Goal: Navigation & Orientation: Find specific page/section

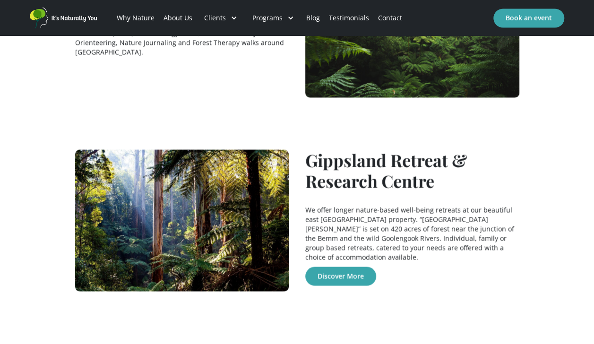
scroll to position [851, 0]
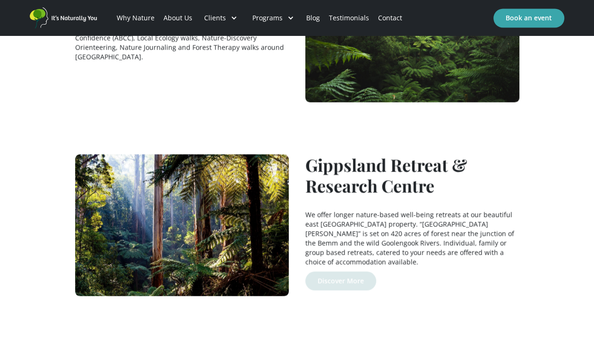
click at [345, 271] on link "Discover More" at bounding box center [340, 280] width 71 height 19
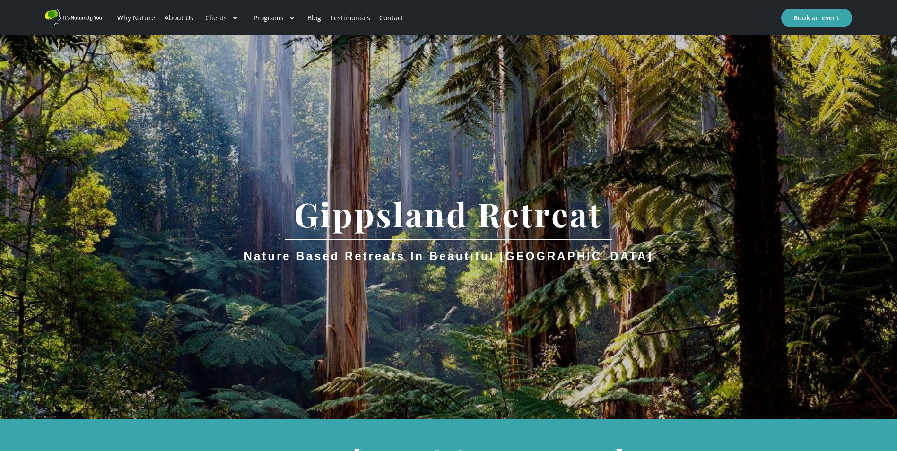
click at [390, 17] on link "Contact" at bounding box center [391, 18] width 33 height 32
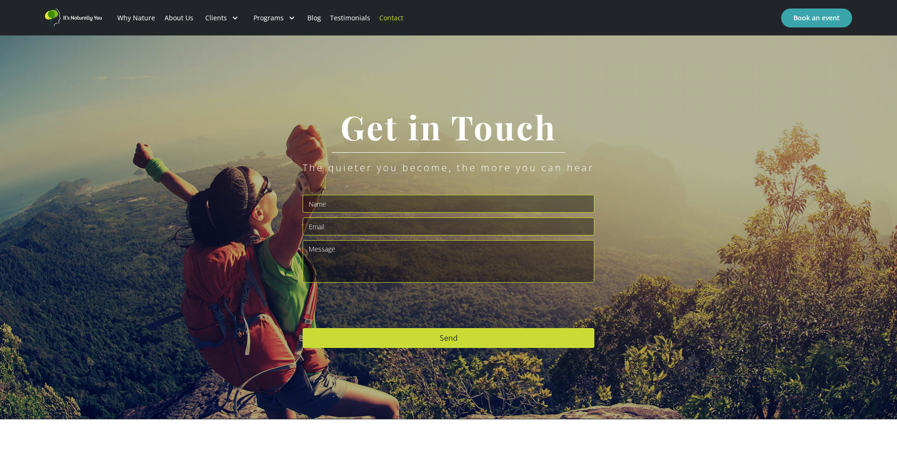
click at [313, 16] on link "Blog" at bounding box center [314, 18] width 23 height 32
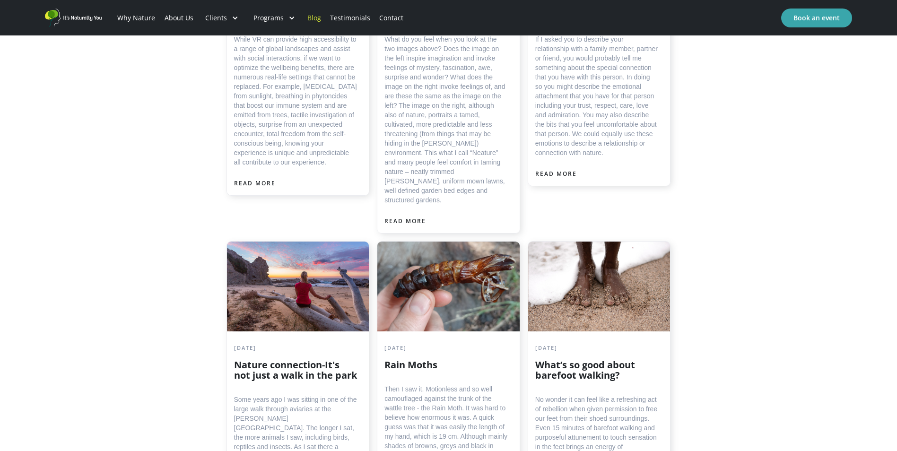
scroll to position [520, 0]
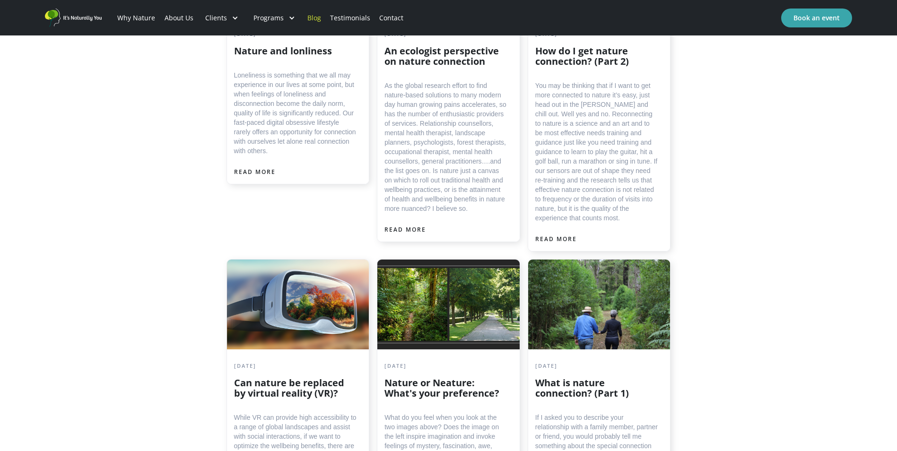
click at [169, 18] on link "About Us" at bounding box center [179, 18] width 38 height 32
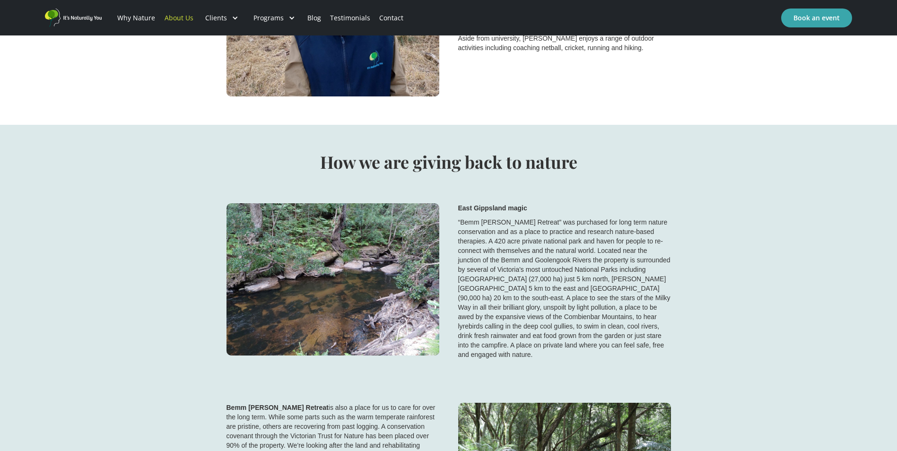
scroll to position [2009, 0]
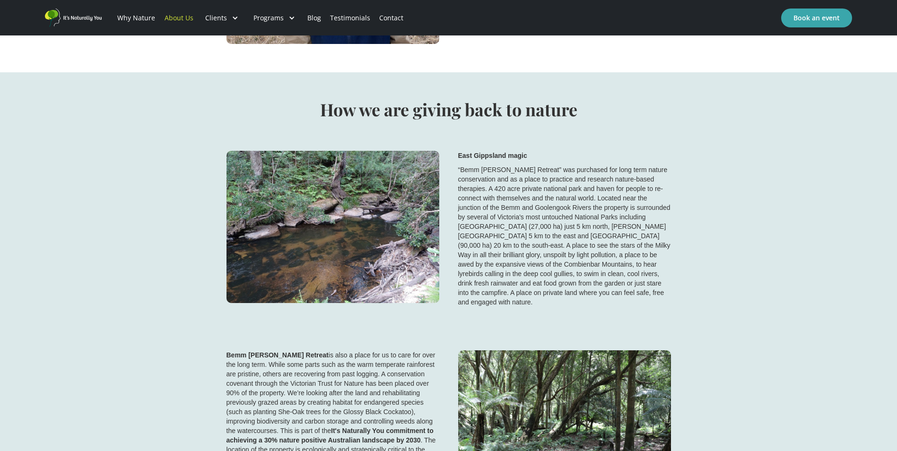
click at [275, 351] on strong "Bemm [PERSON_NAME] Retreat" at bounding box center [277, 355] width 102 height 8
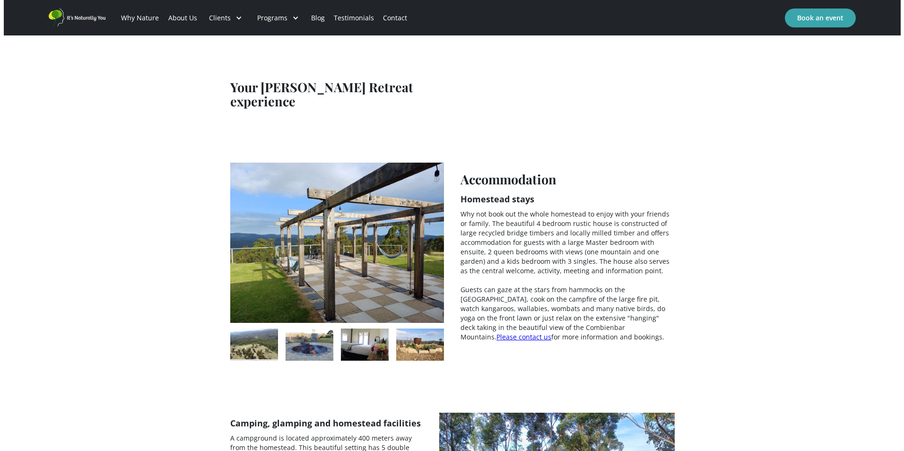
scroll to position [1418, 0]
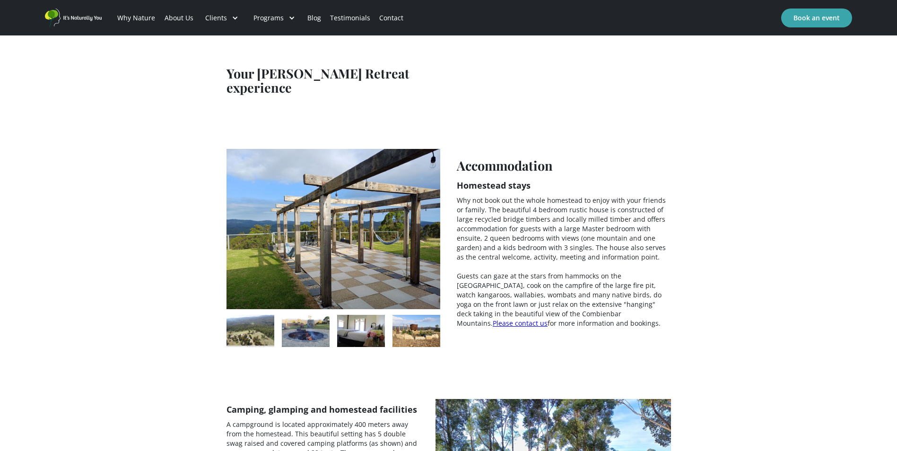
click at [251, 315] on img "open lightbox" at bounding box center [250, 330] width 48 height 31
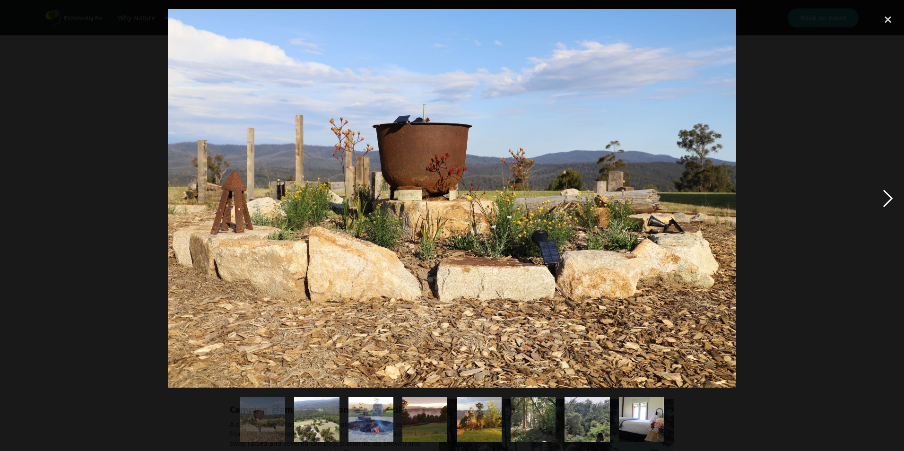
click at [891, 196] on div "next image" at bounding box center [888, 198] width 32 height 379
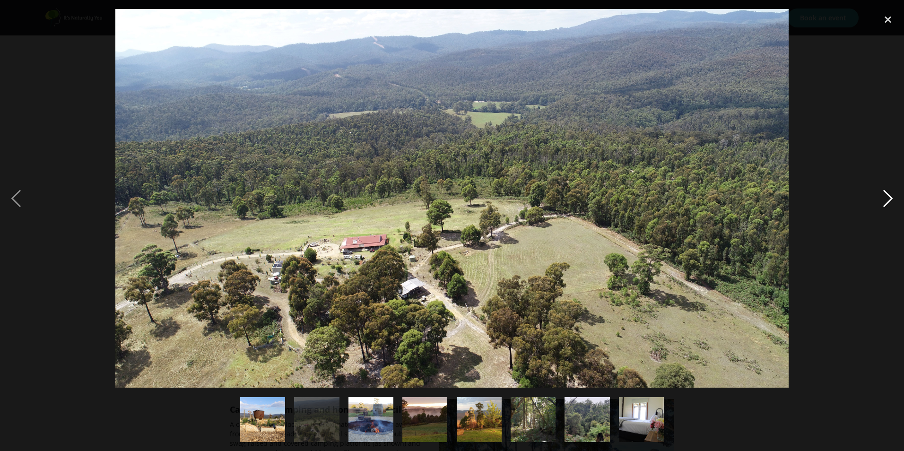
click at [888, 198] on div "next image" at bounding box center [888, 198] width 32 height 379
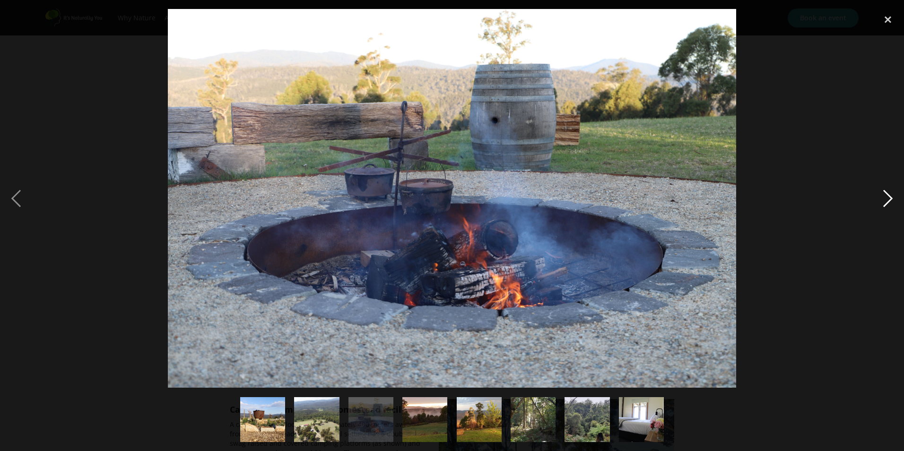
click at [888, 198] on div "next image" at bounding box center [888, 198] width 32 height 379
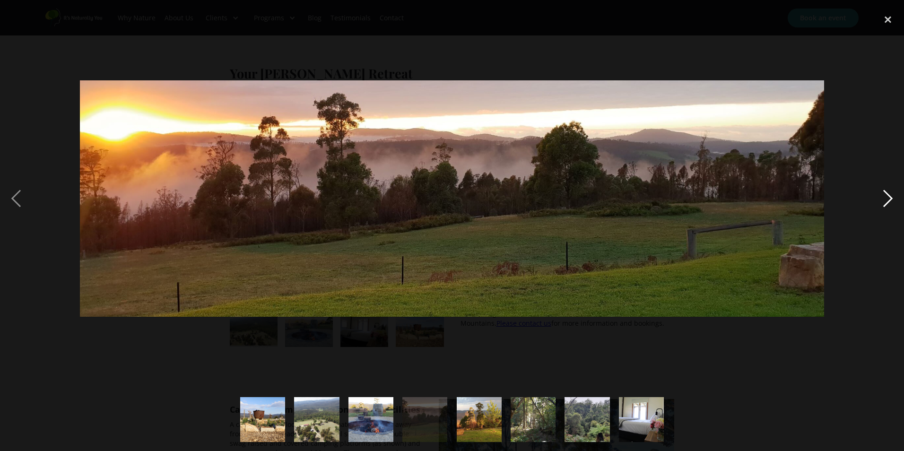
click at [888, 198] on div "next image" at bounding box center [888, 198] width 32 height 379
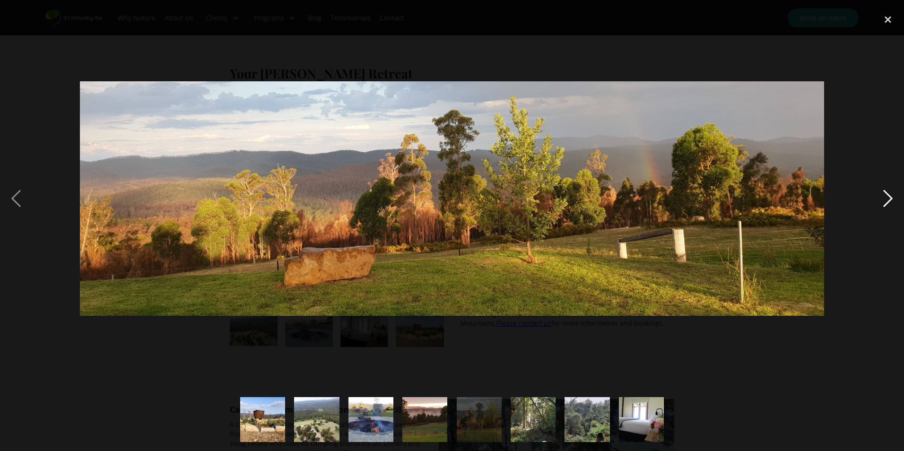
click at [888, 198] on div "next image" at bounding box center [888, 198] width 32 height 379
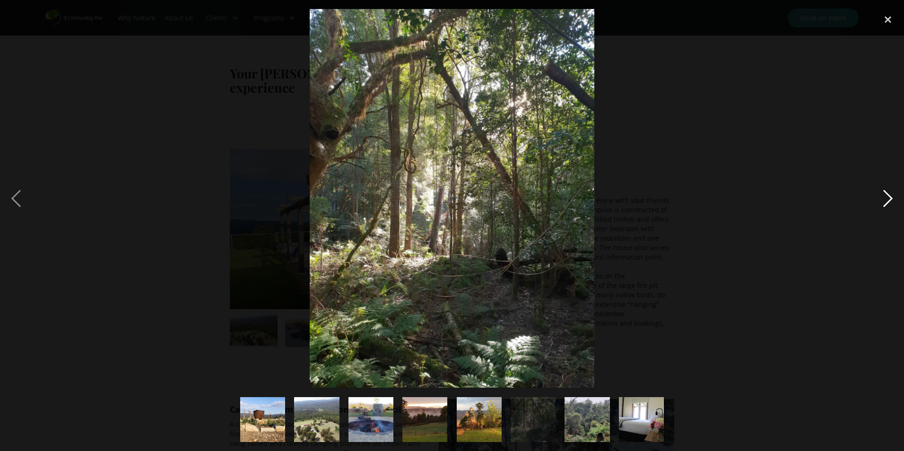
click at [888, 198] on div "next image" at bounding box center [888, 198] width 32 height 379
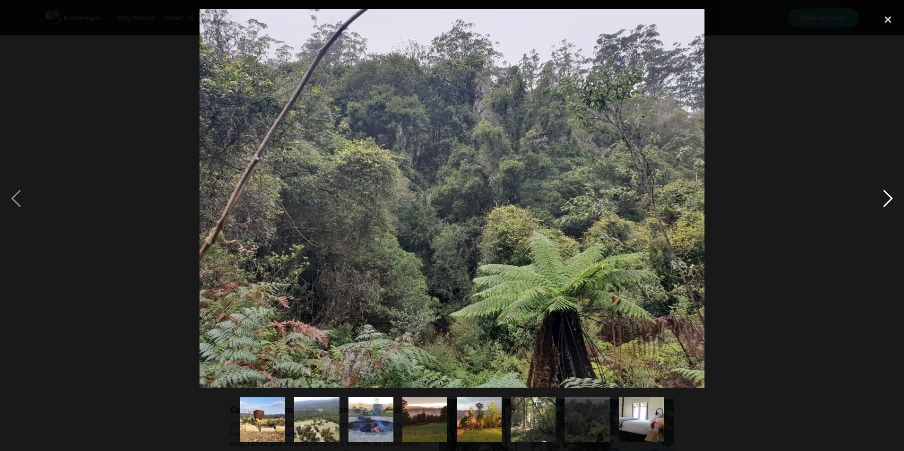
click at [888, 198] on div "next image" at bounding box center [888, 198] width 32 height 379
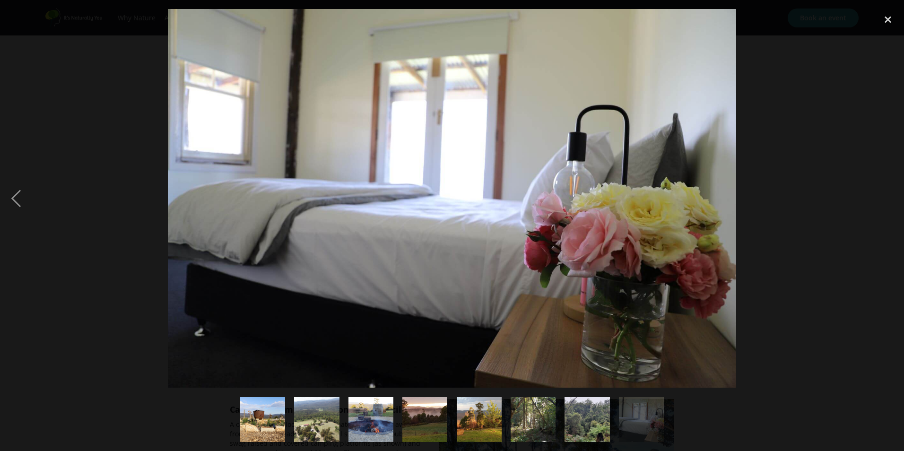
click at [888, 198] on div "next image" at bounding box center [888, 198] width 32 height 379
